Goal: Check status: Check status

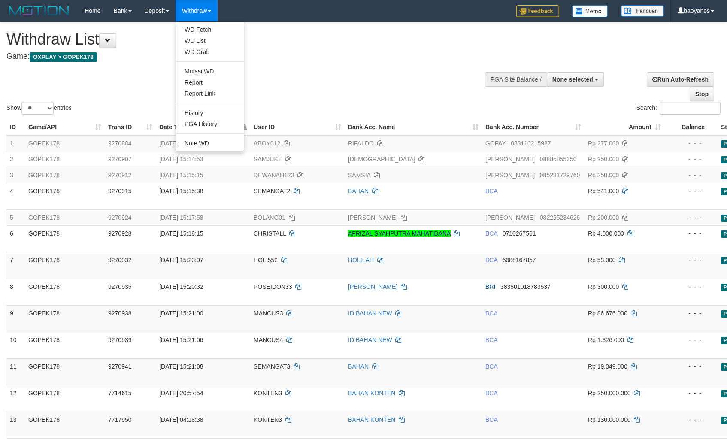
select select
select select "**"
click at [207, 27] on link "WD Fetch" at bounding box center [210, 29] width 68 height 11
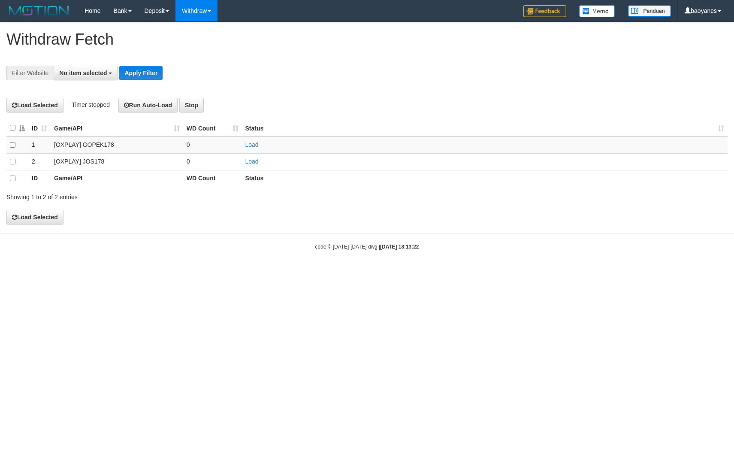
select select
click at [256, 145] on link "Load" at bounding box center [252, 144] width 13 height 7
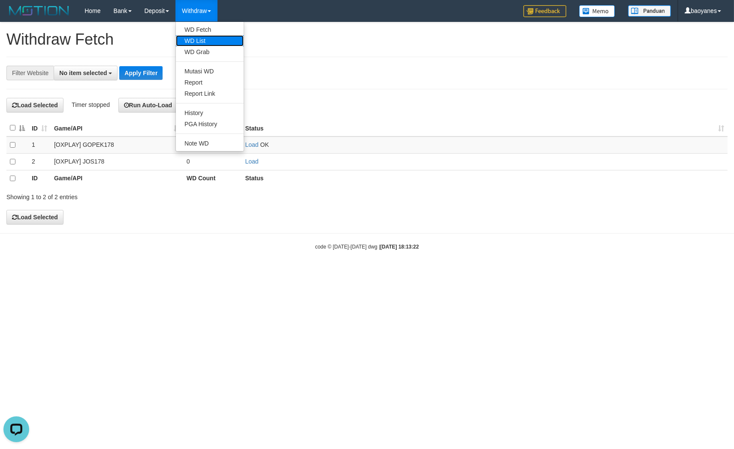
click at [198, 36] on link "WD List" at bounding box center [210, 40] width 68 height 11
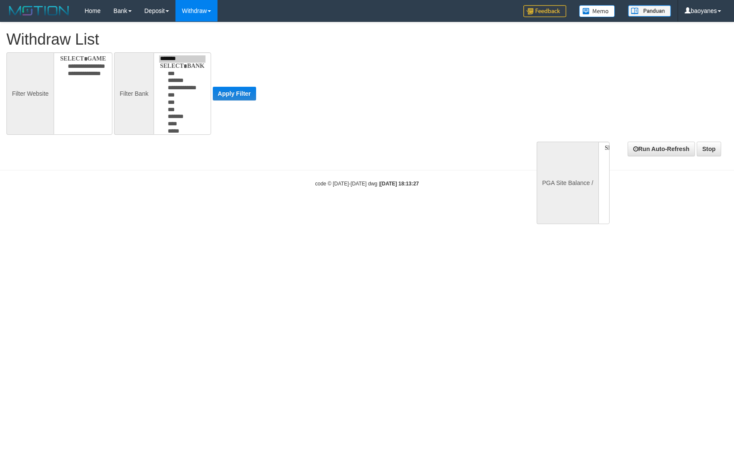
select select
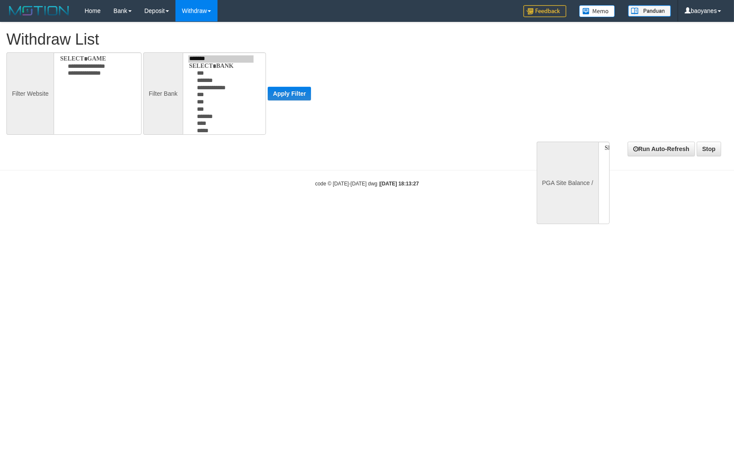
select select
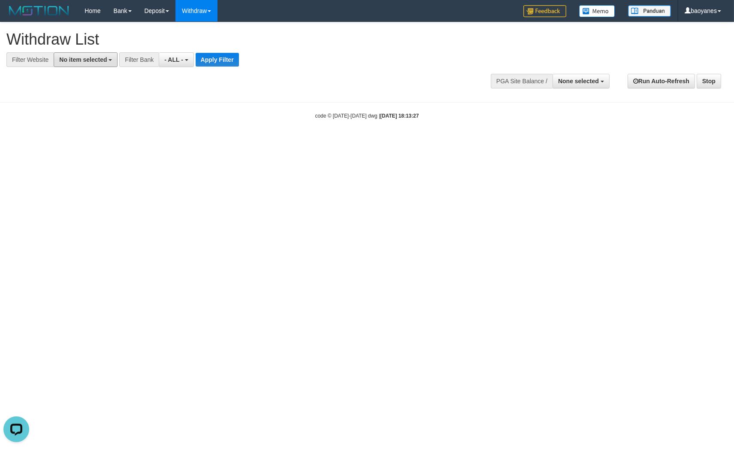
click at [101, 62] on span "No item selected" at bounding box center [83, 59] width 48 height 7
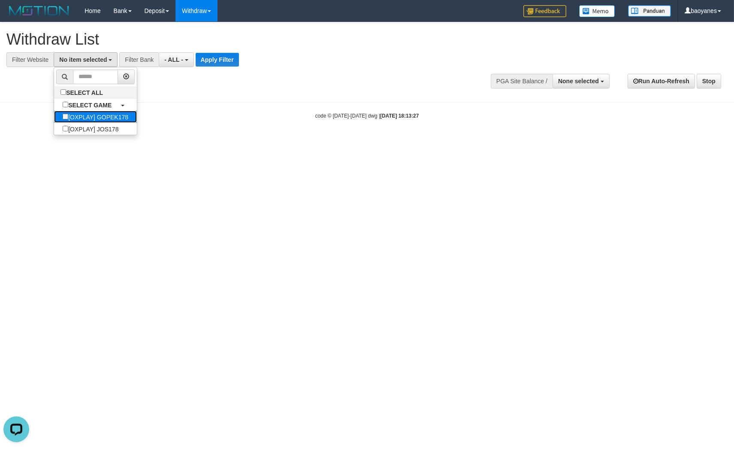
click at [97, 116] on label "[OXPLAY] GOPEK178" at bounding box center [95, 117] width 83 height 12
select select "***"
click at [220, 62] on button "Apply Filter" at bounding box center [230, 60] width 43 height 14
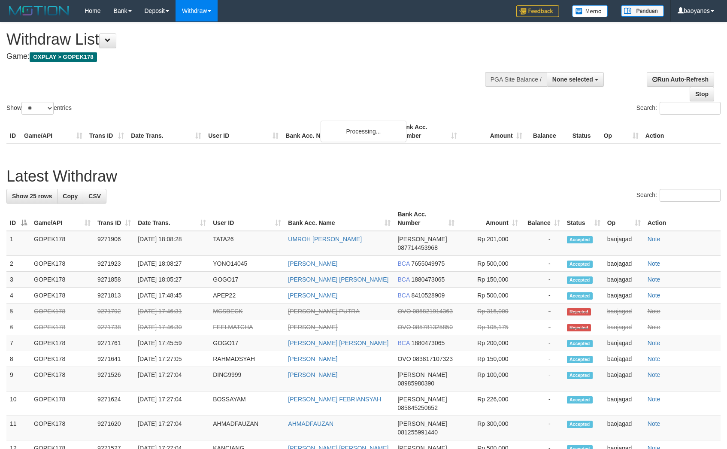
select select
select select "**"
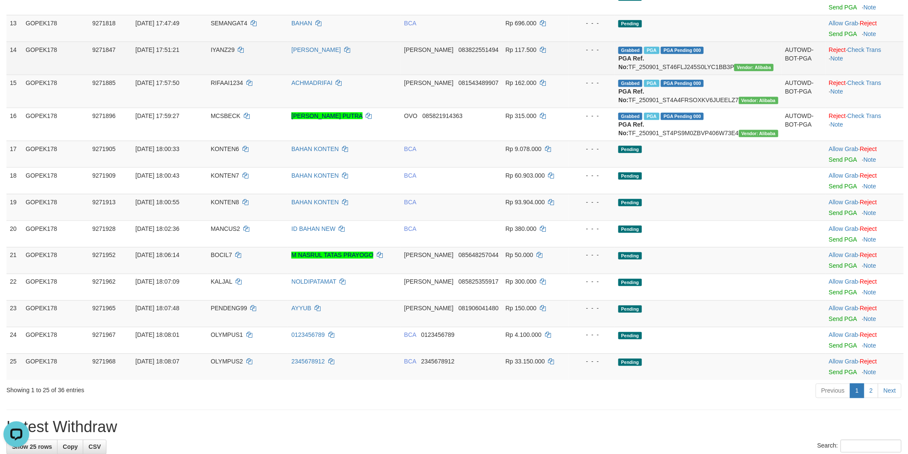
scroll to position [429, 0]
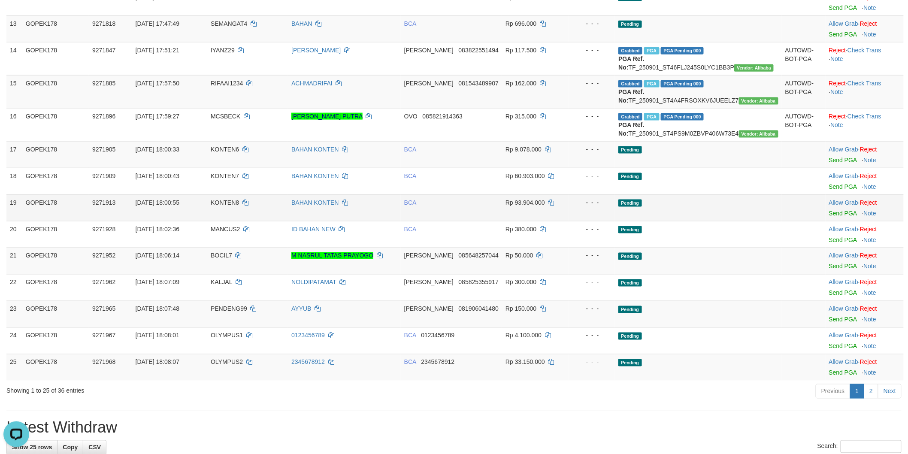
click at [706, 221] on td "Pending" at bounding box center [698, 207] width 167 height 27
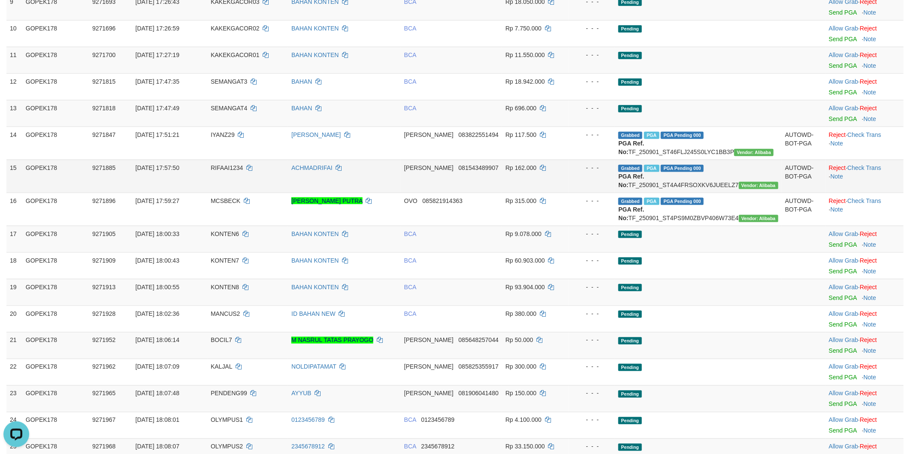
scroll to position [525, 0]
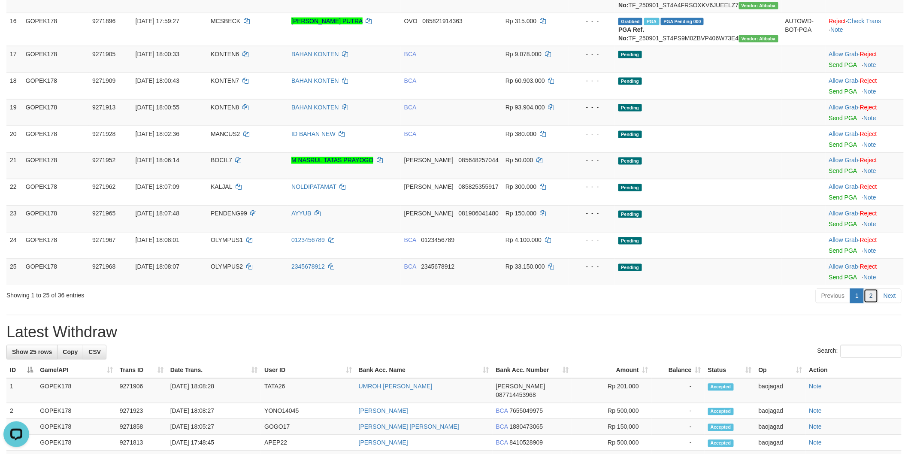
click at [727, 303] on link "2" at bounding box center [871, 296] width 15 height 15
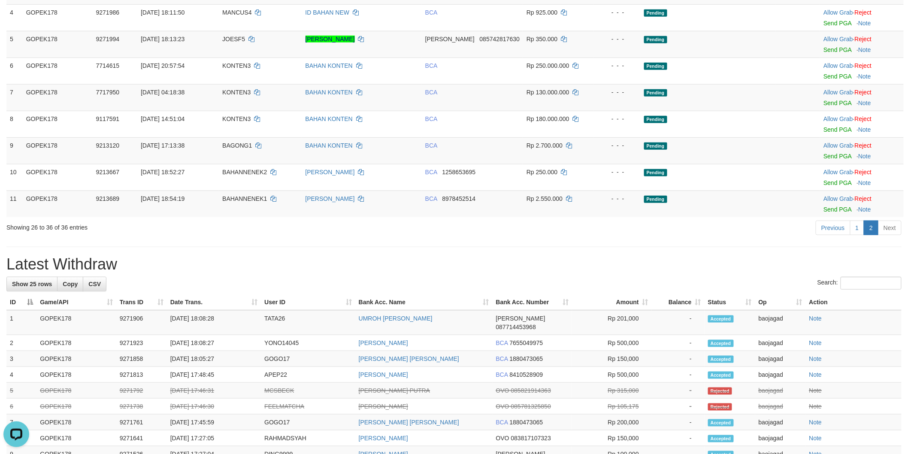
scroll to position [0, 0]
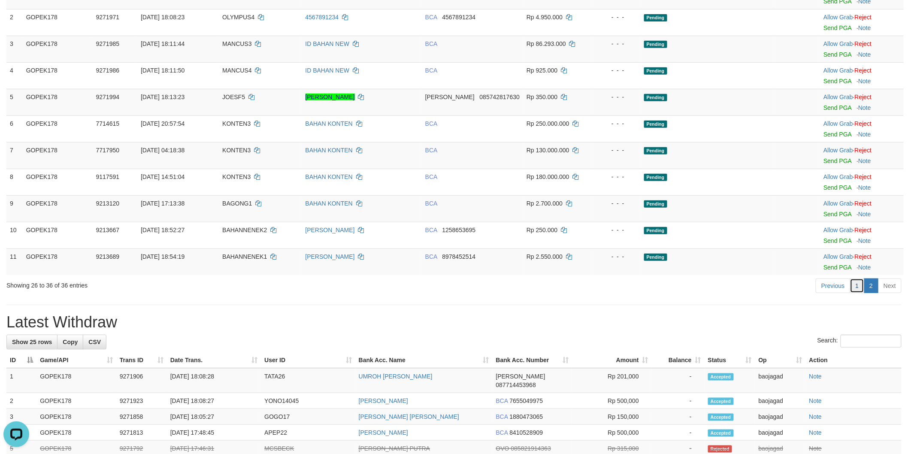
click at [727, 287] on link "1" at bounding box center [857, 286] width 15 height 15
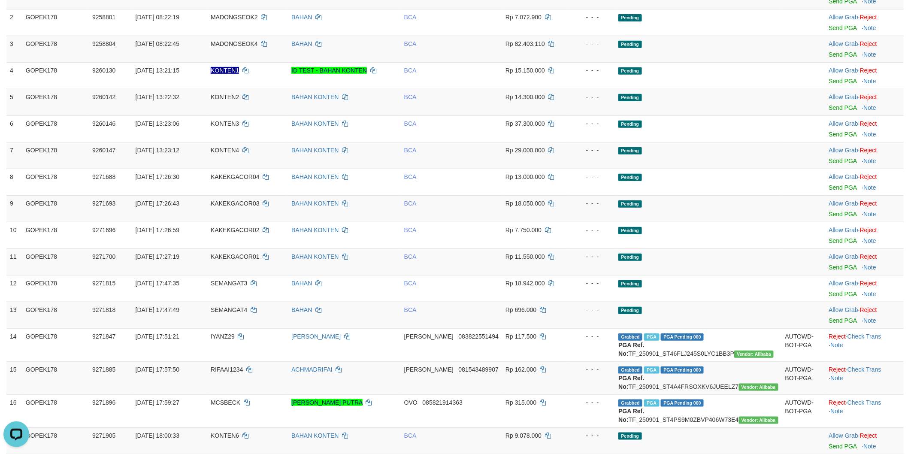
scroll to position [619, 0]
